Goal: Find specific page/section: Find specific page/section

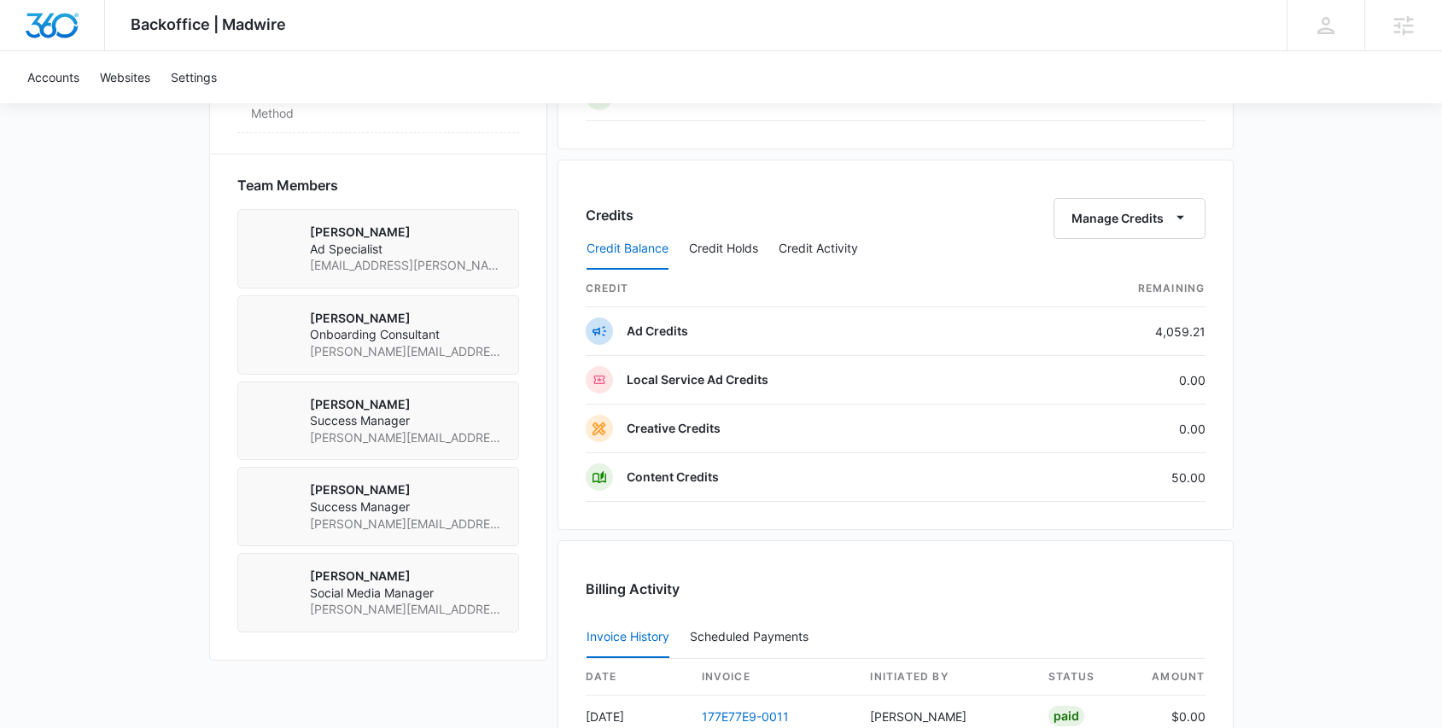
scroll to position [1564, 0]
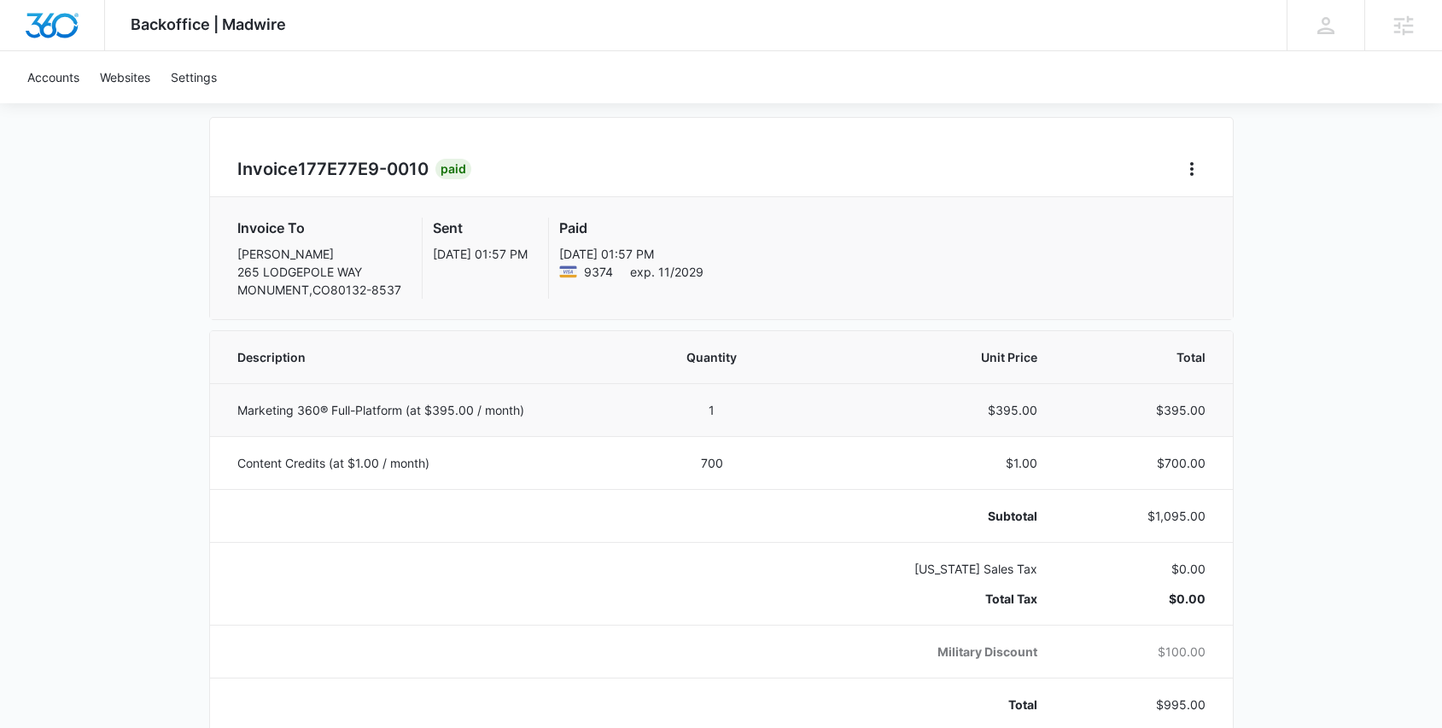
scroll to position [138, 0]
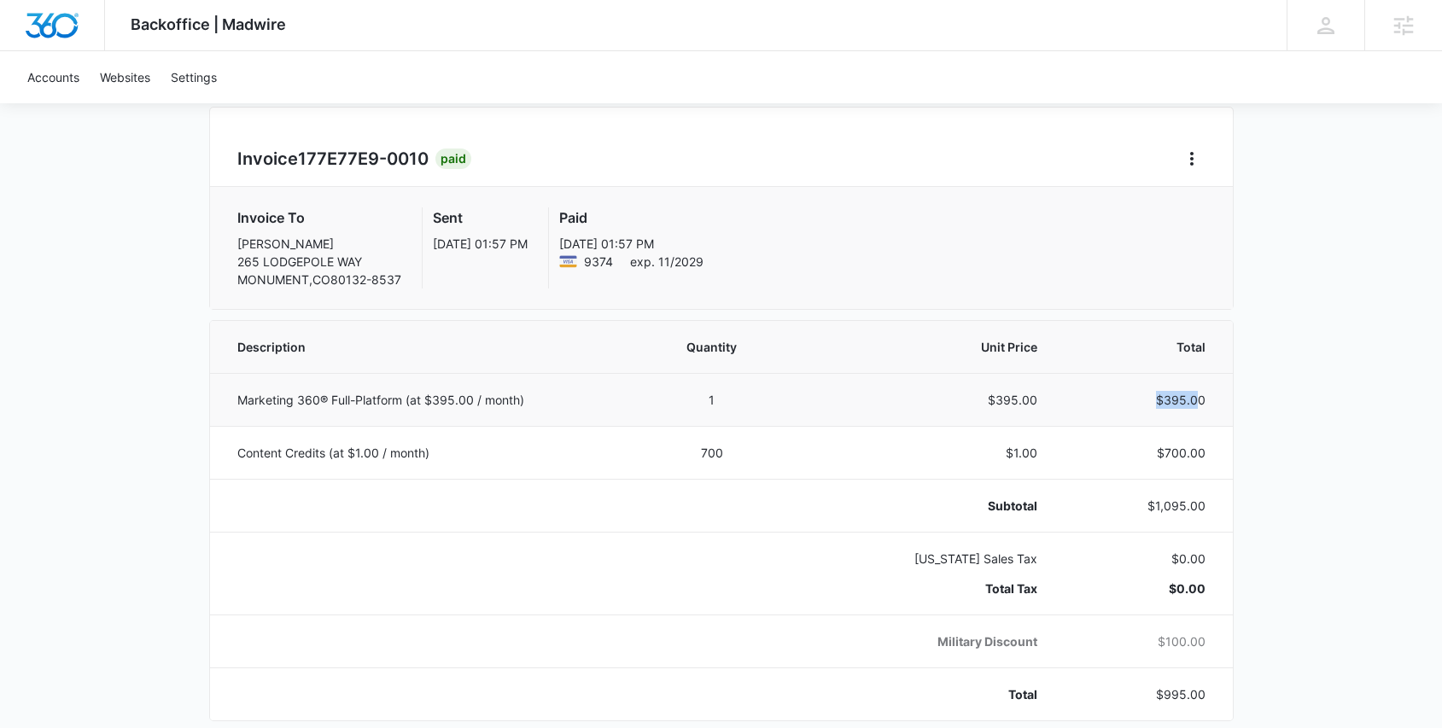
drag, startPoint x: 1201, startPoint y: 399, endPoint x: 1156, endPoint y: 399, distance: 45.3
click at [1156, 399] on p "$395.00" at bounding box center [1142, 400] width 127 height 18
drag, startPoint x: 1204, startPoint y: 458, endPoint x: 1127, endPoint y: 447, distance: 77.5
click at [1131, 447] on p "$700.00" at bounding box center [1142, 453] width 127 height 18
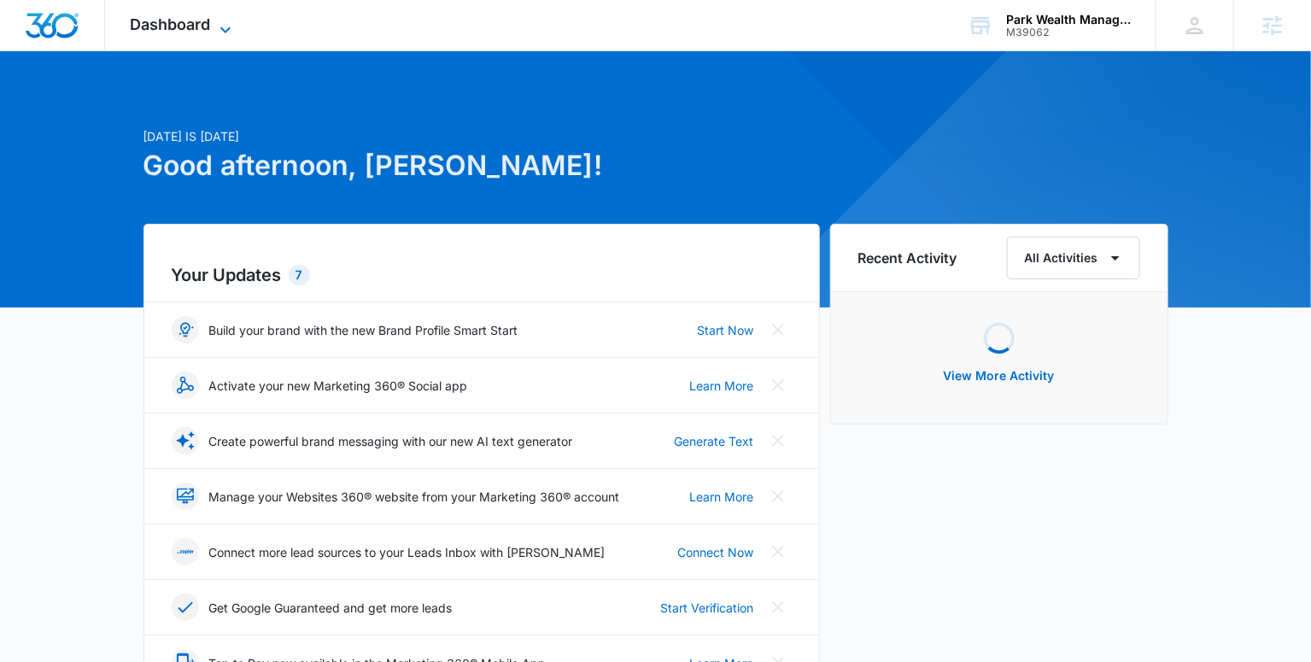
click at [202, 29] on span "Dashboard" at bounding box center [171, 24] width 80 height 18
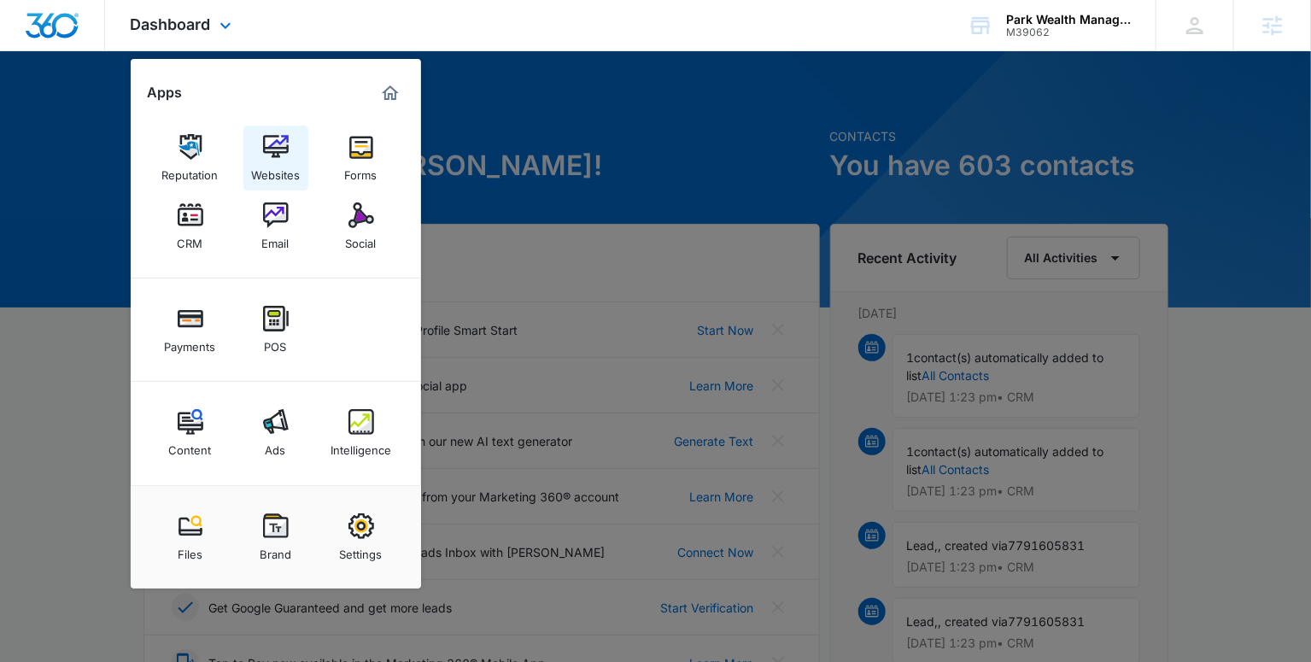
click at [272, 153] on img at bounding box center [276, 147] width 26 height 26
